Goal: Information Seeking & Learning: Learn about a topic

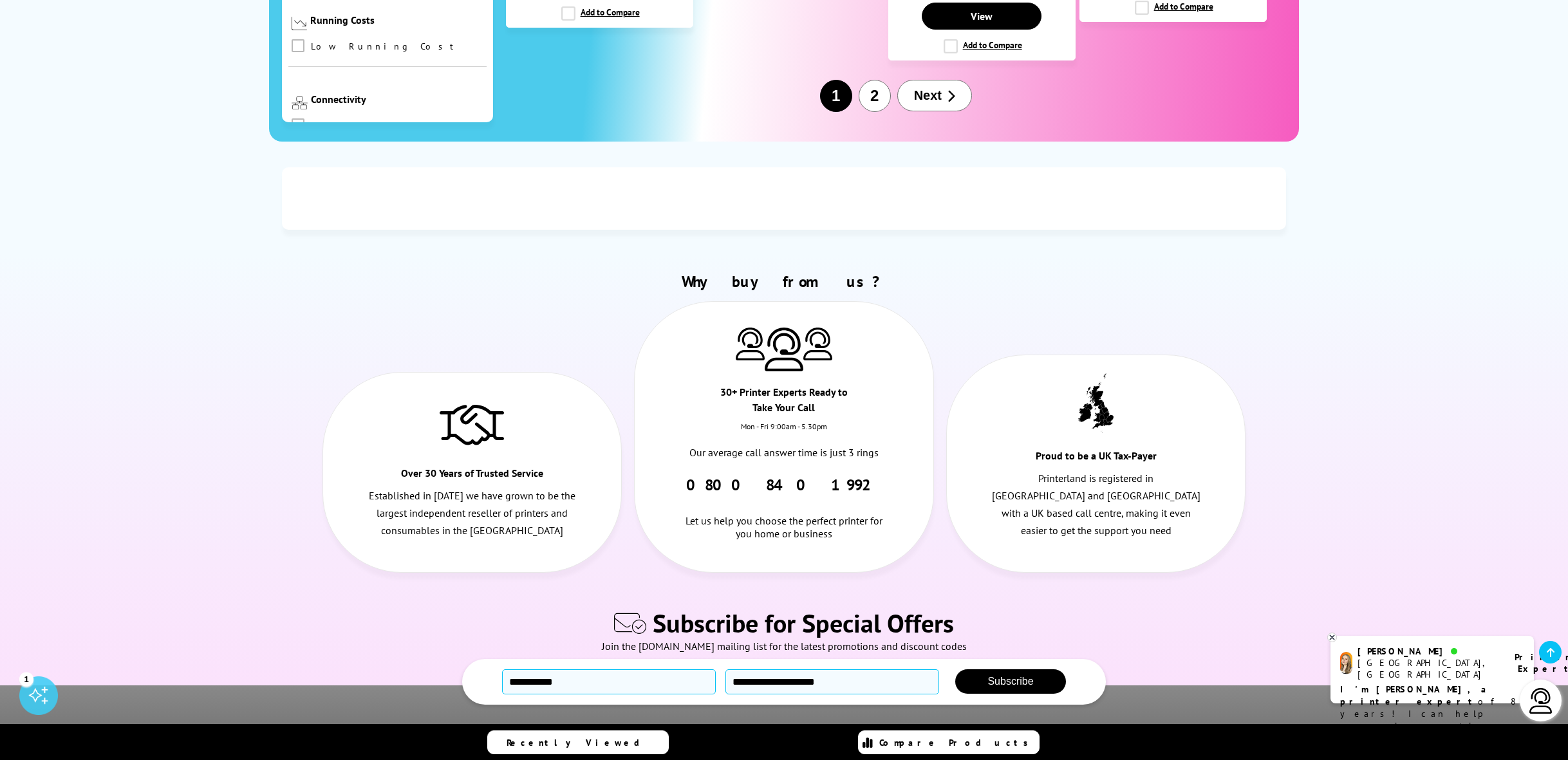
scroll to position [1942, 0]
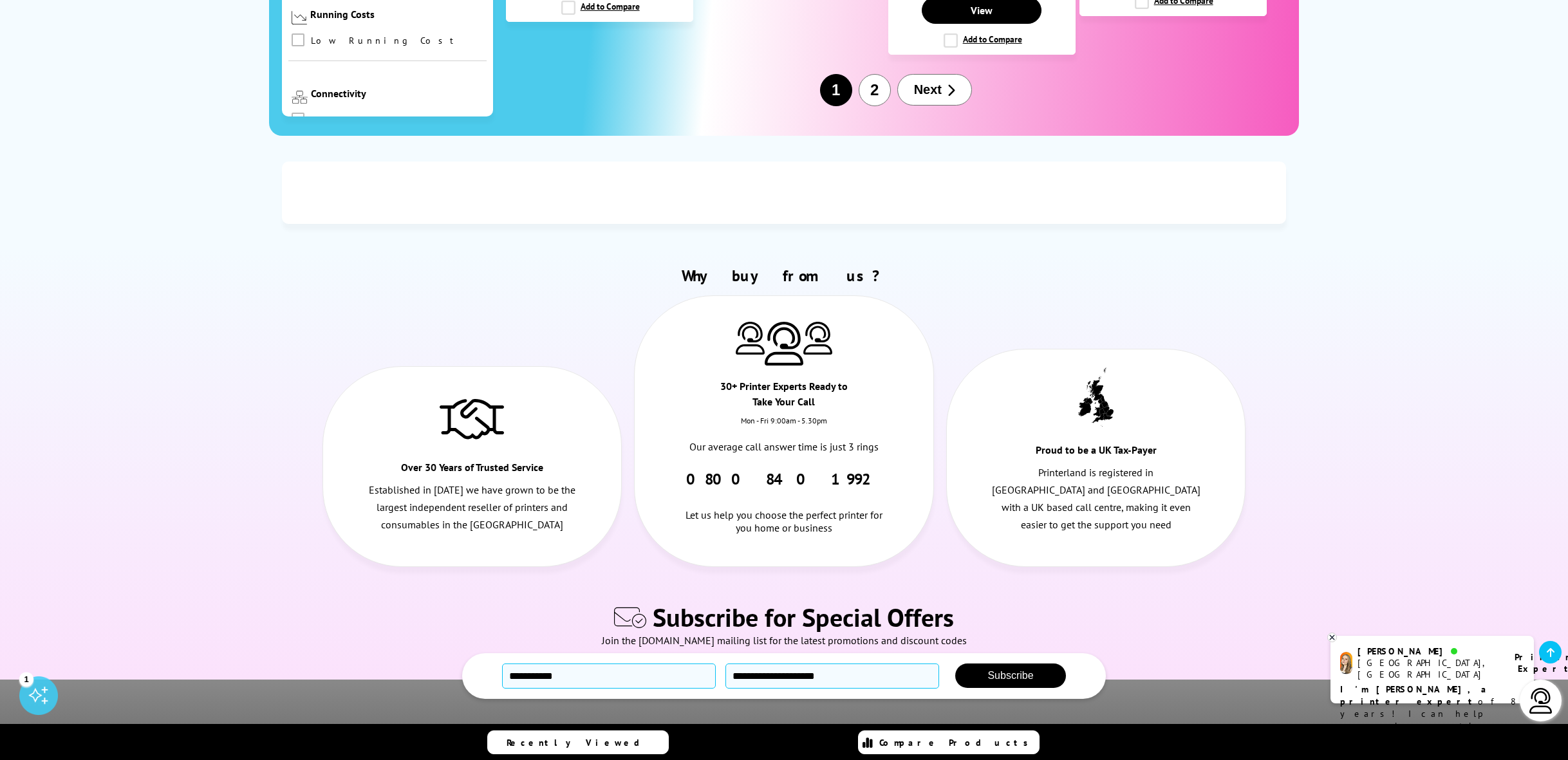
click at [932, 97] on span "Next" at bounding box center [927, 89] width 27 height 14
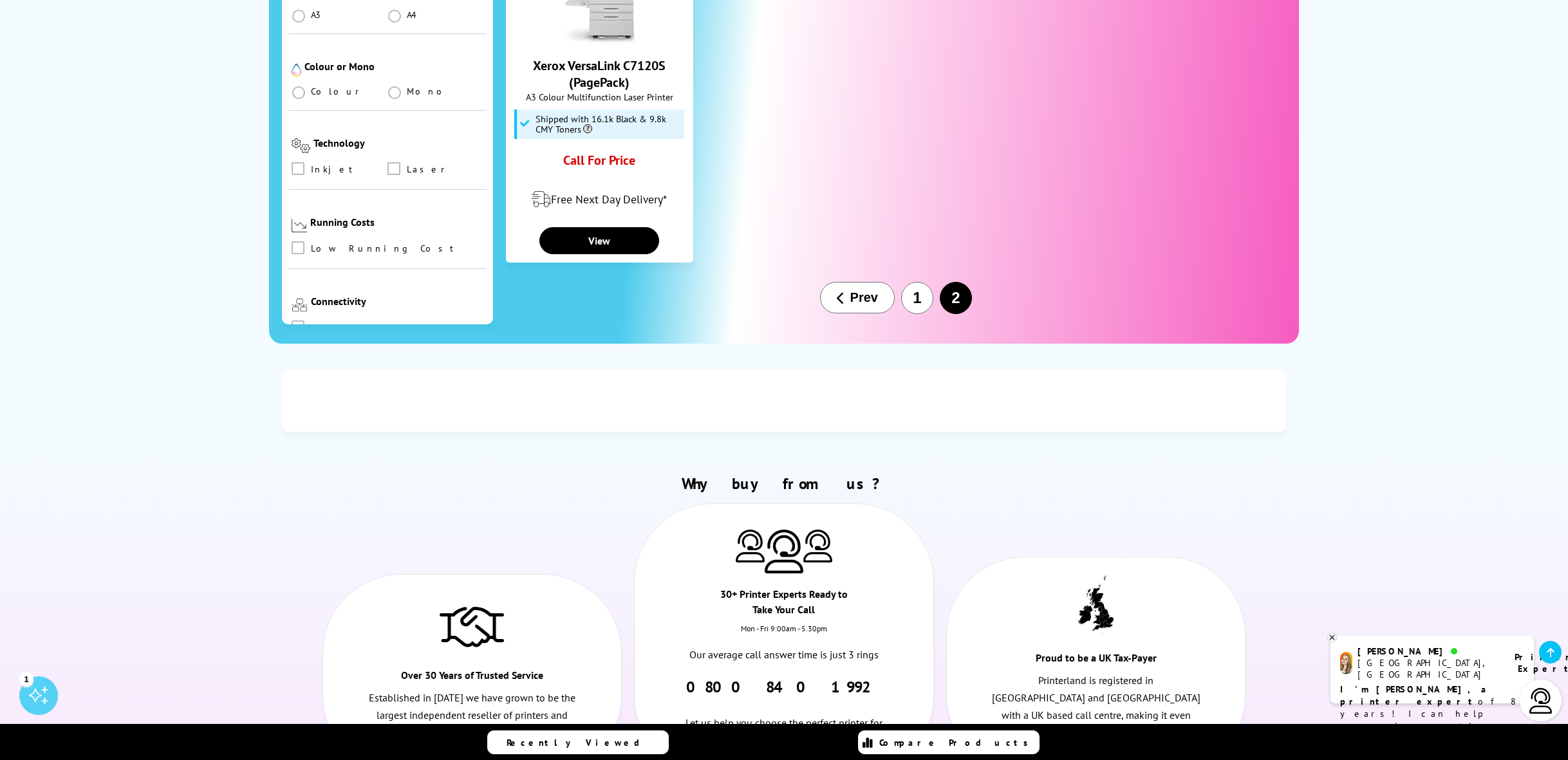
scroll to position [1022, 0]
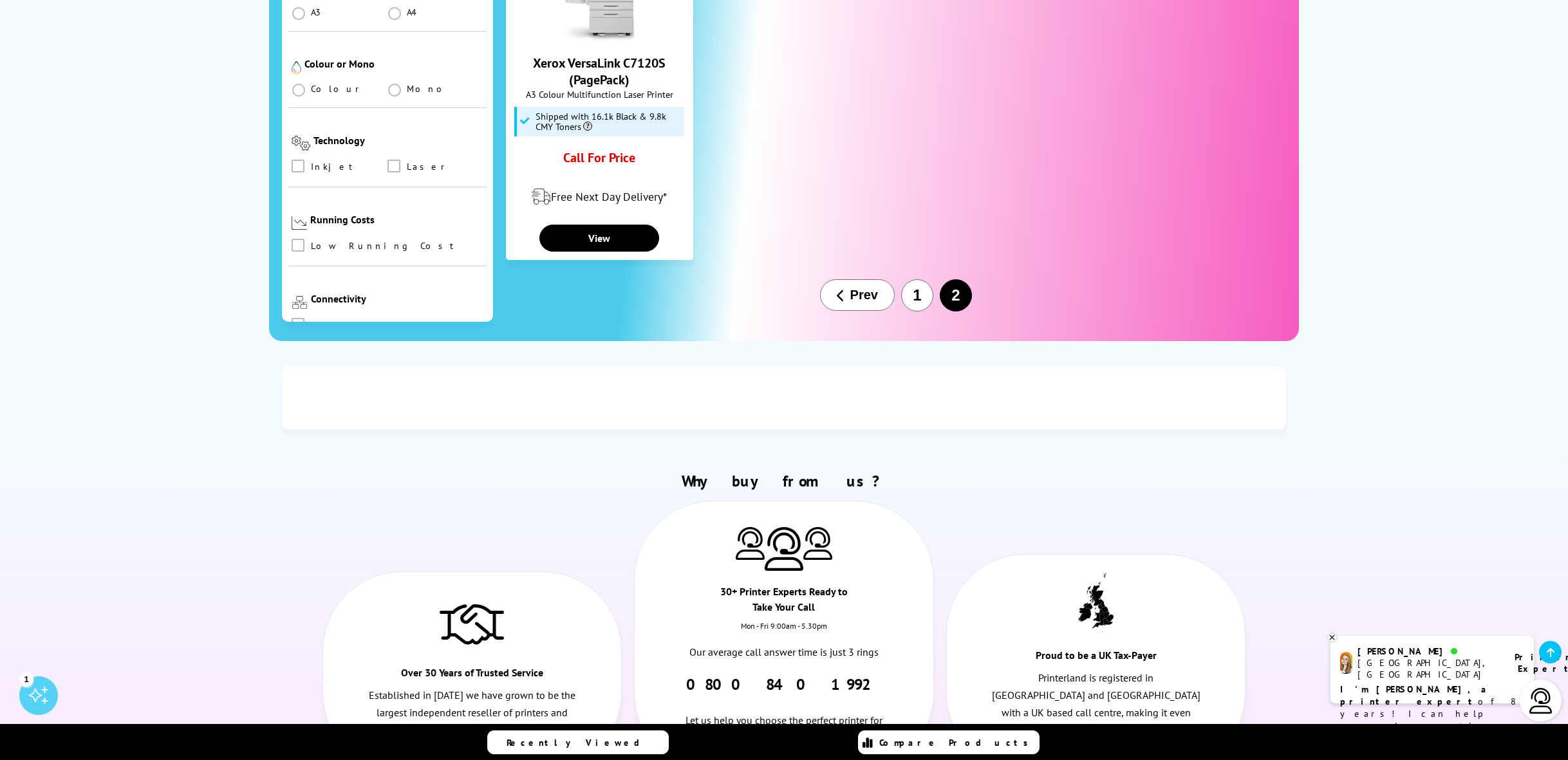
click at [859, 311] on button "Prev" at bounding box center [857, 295] width 75 height 32
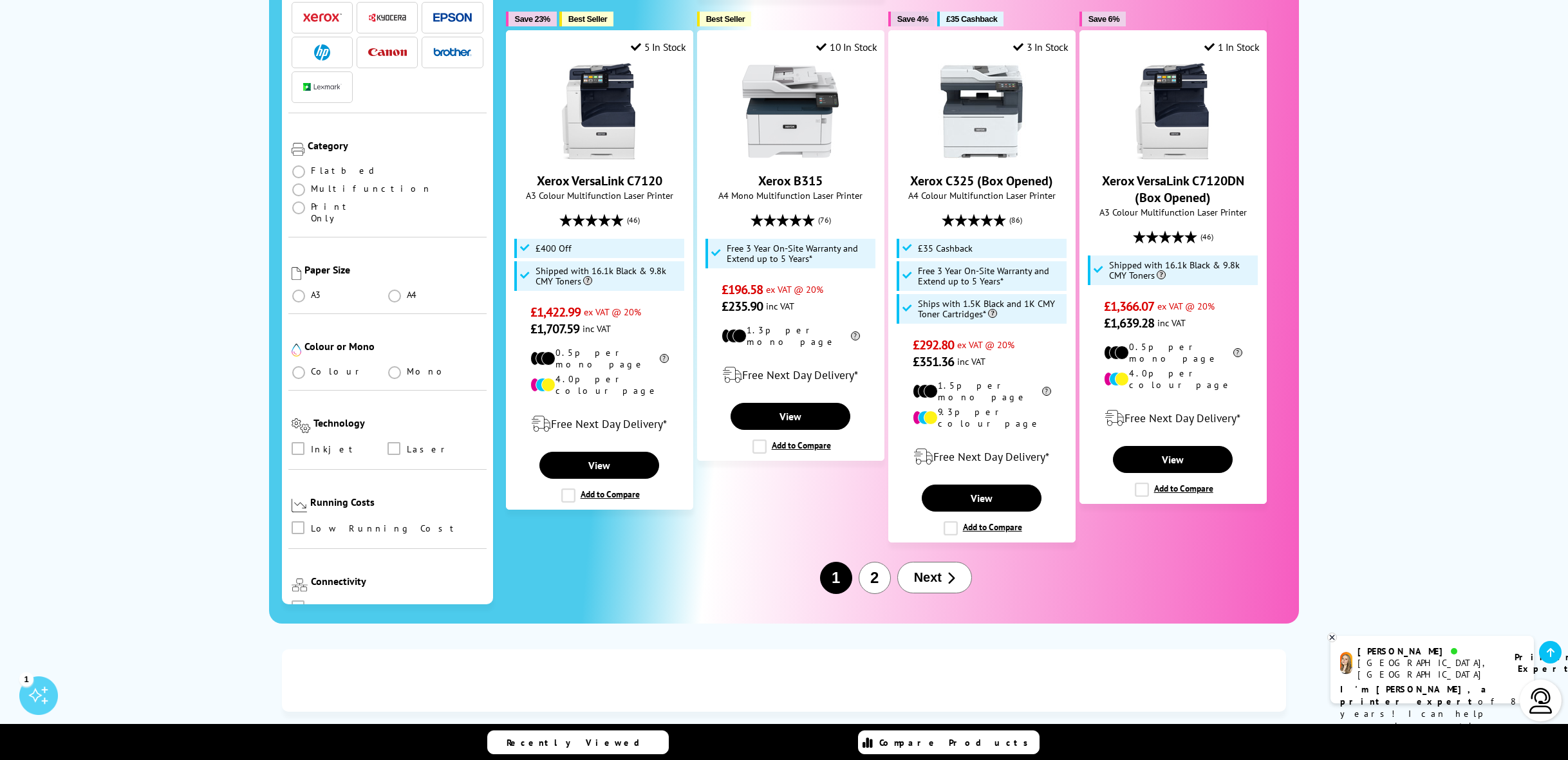
scroll to position [1444, 0]
